Goal: Information Seeking & Learning: Learn about a topic

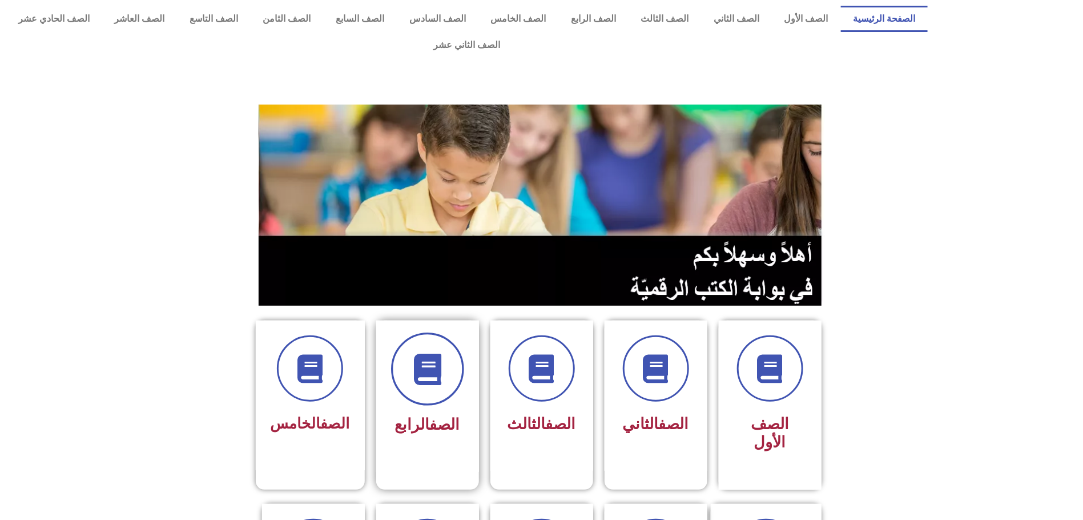
click at [413, 356] on icon at bounding box center [427, 368] width 31 height 31
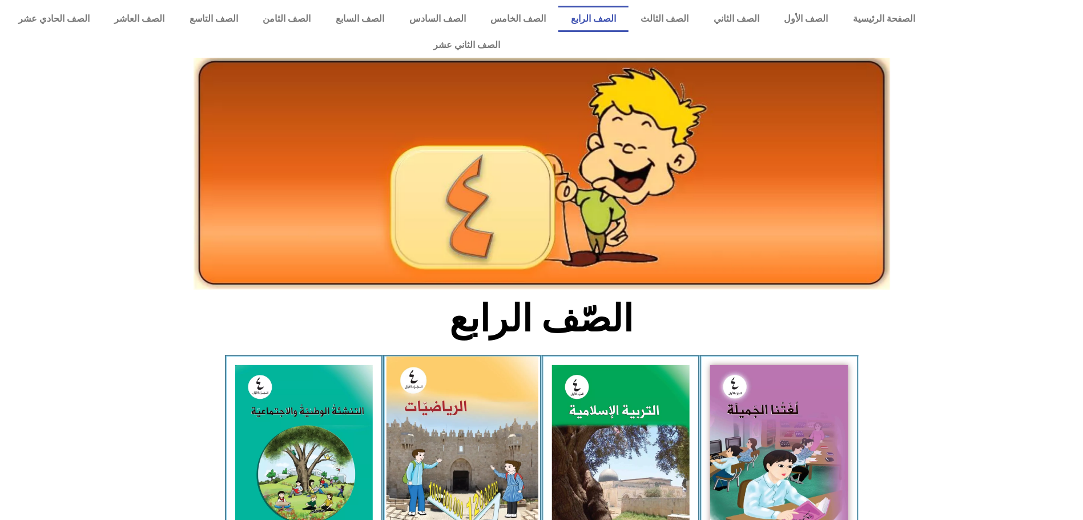
click at [437, 391] on img at bounding box center [463, 451] width 152 height 190
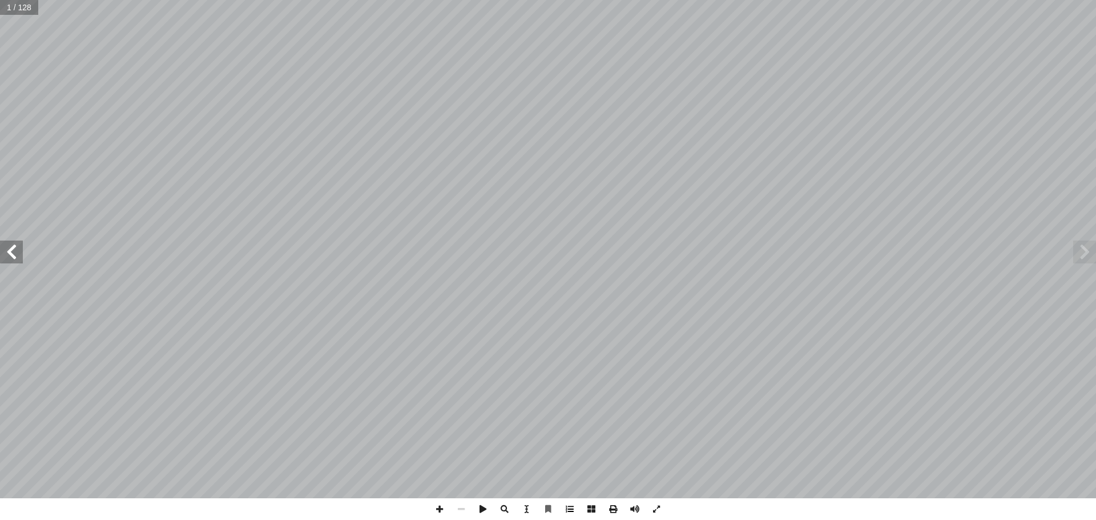
click at [570, 510] on span at bounding box center [570, 509] width 22 height 22
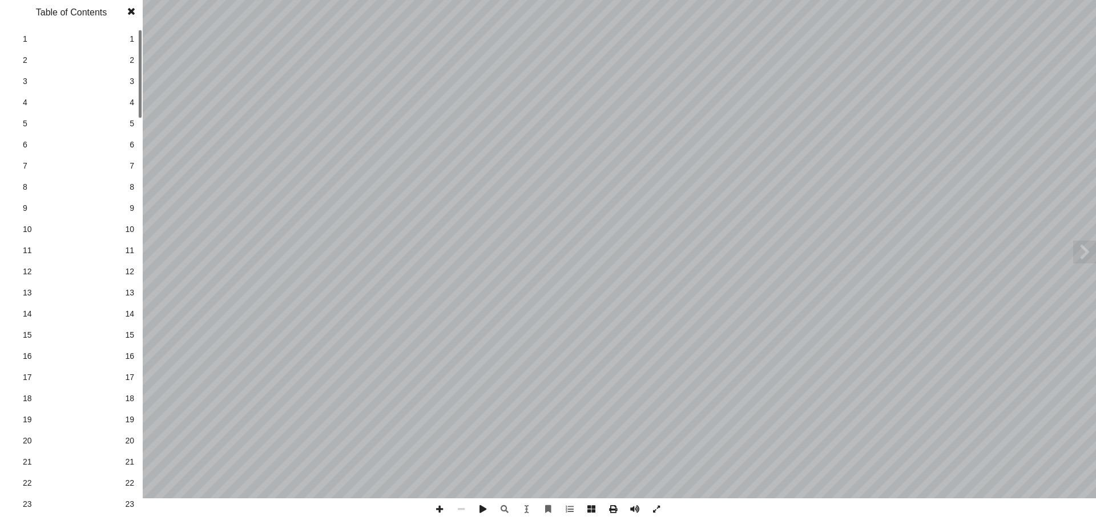
click at [131, 483] on span "22" at bounding box center [129, 483] width 9 height 12
click at [132, 6] on span at bounding box center [131, 11] width 21 height 23
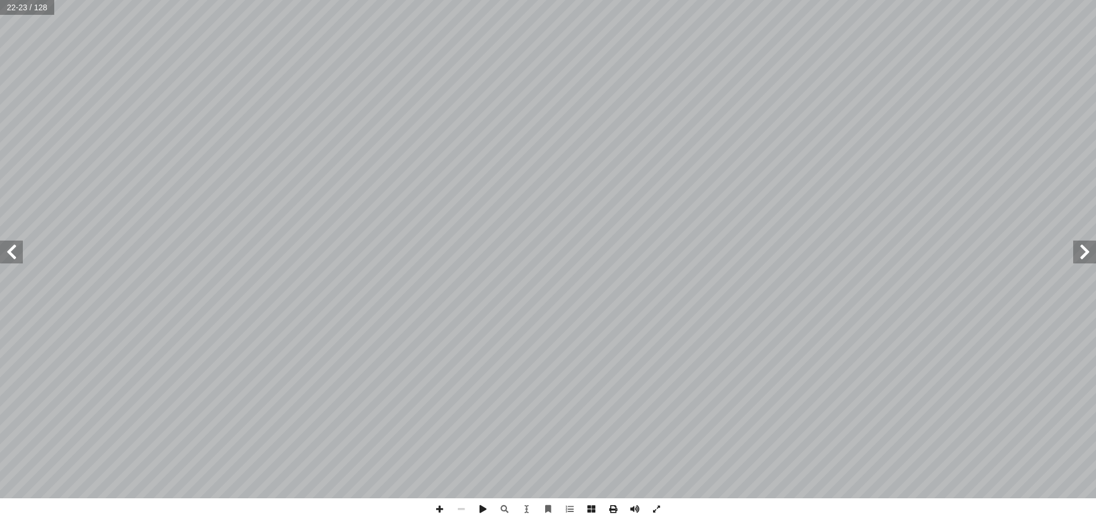
click at [10, 259] on span at bounding box center [11, 251] width 23 height 23
click at [439, 512] on span at bounding box center [440, 509] width 22 height 22
click at [11, 252] on span at bounding box center [11, 251] width 23 height 23
